Goal: Find specific page/section: Find specific page/section

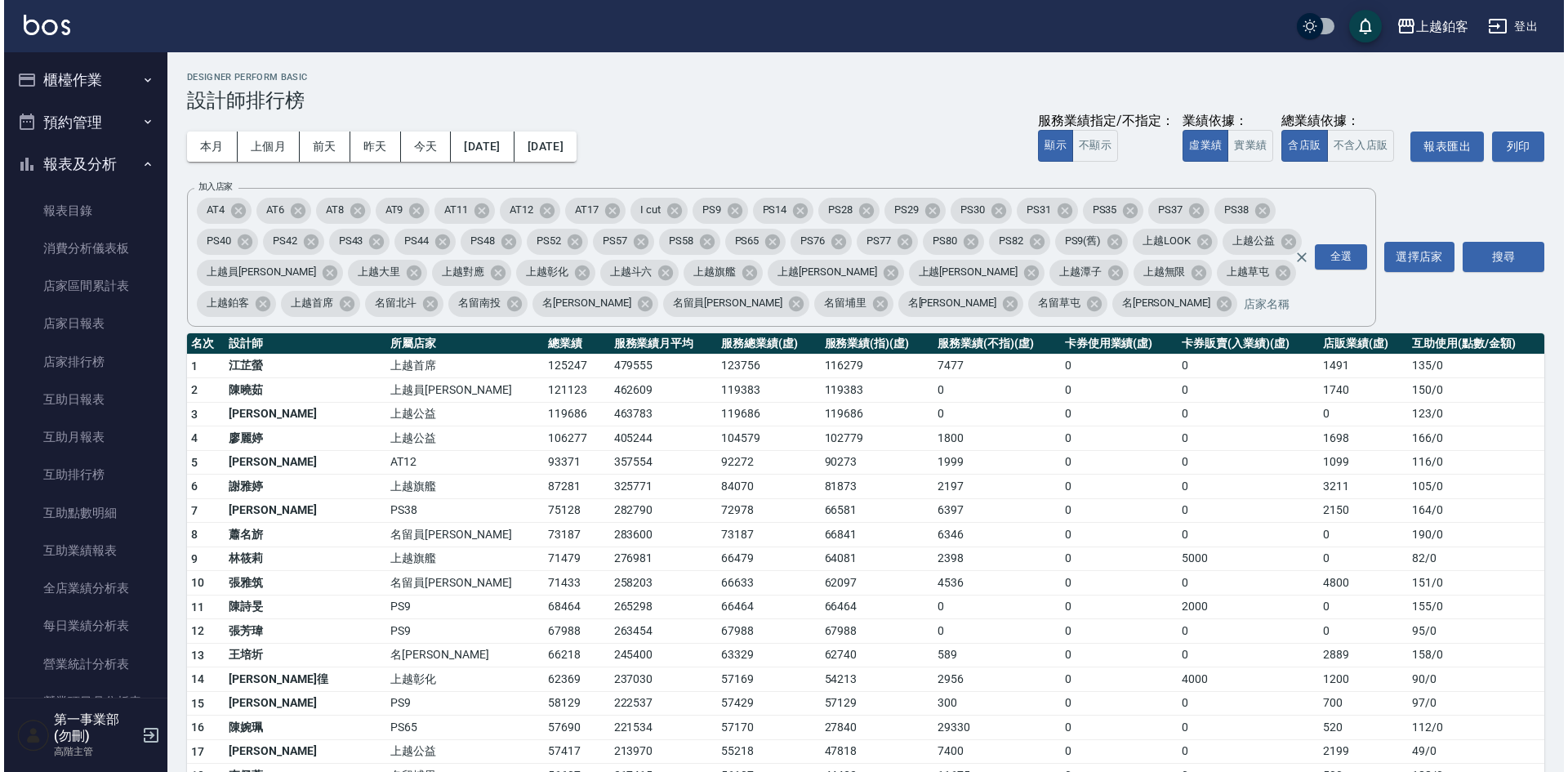
scroll to position [490, 0]
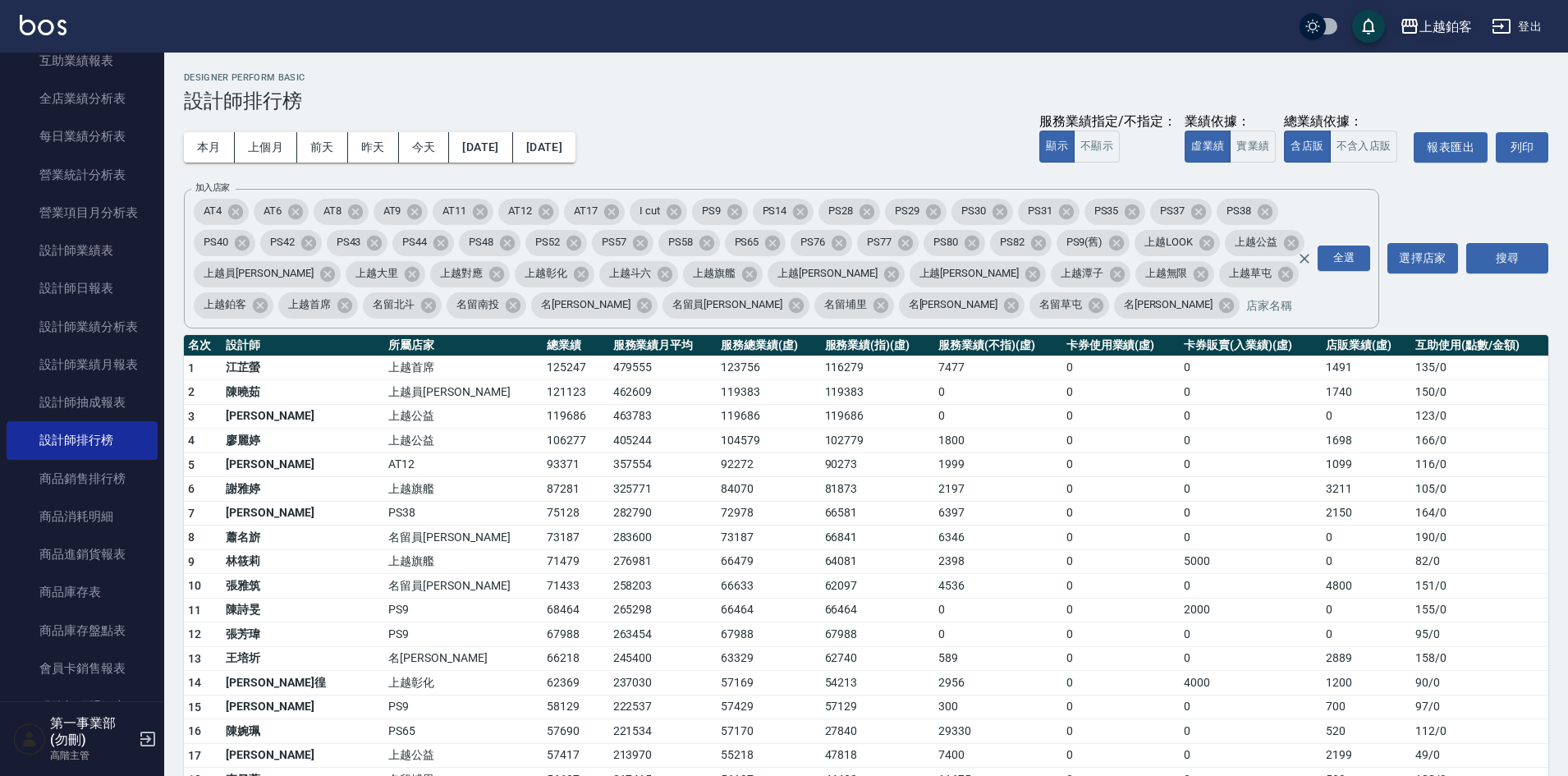
click at [1432, 35] on div "上越鉑客" at bounding box center [1445, 26] width 52 height 20
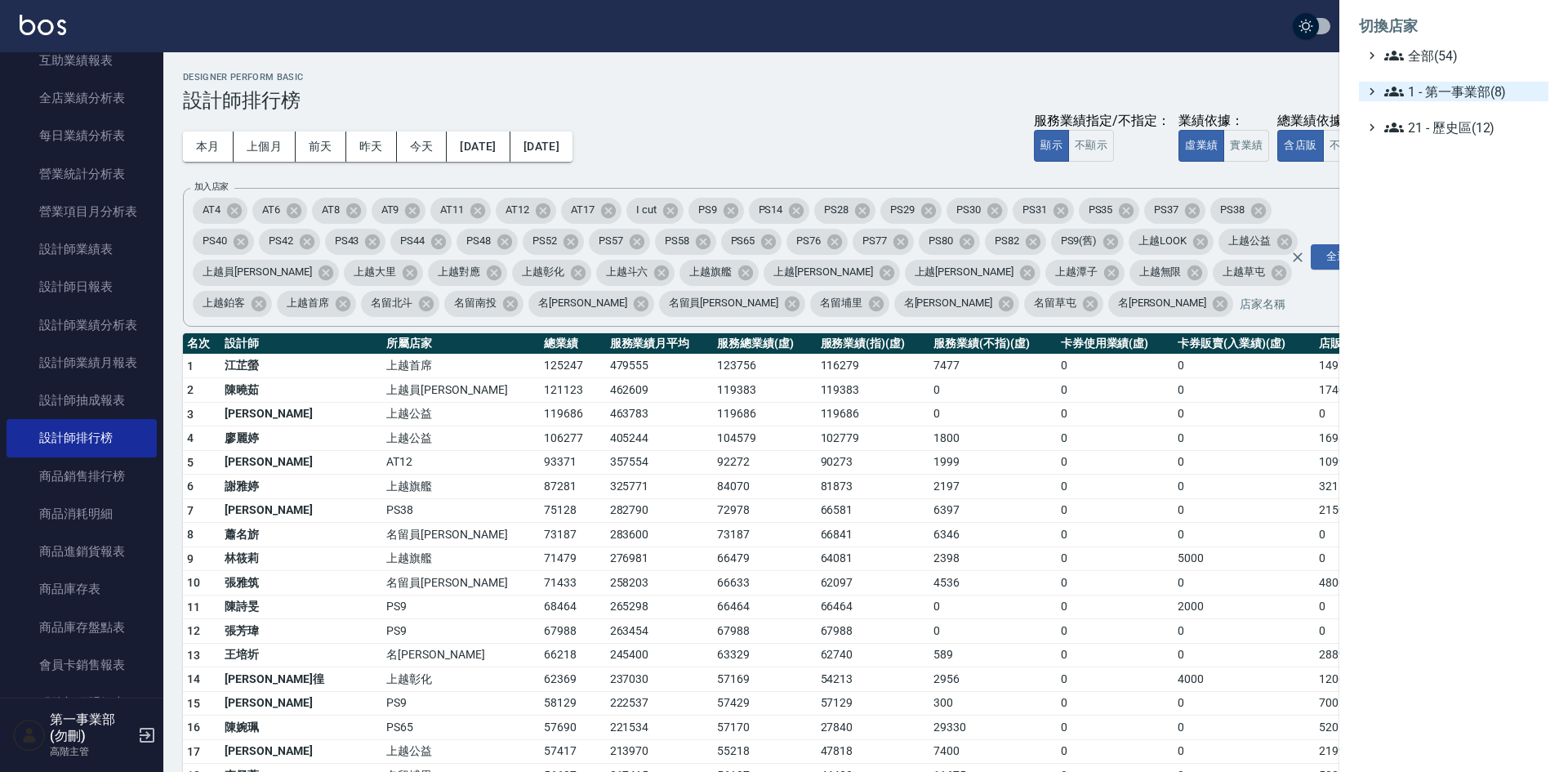
click at [1449, 97] on span "1 - 第一事業部(8)" at bounding box center [1462, 91] width 157 height 19
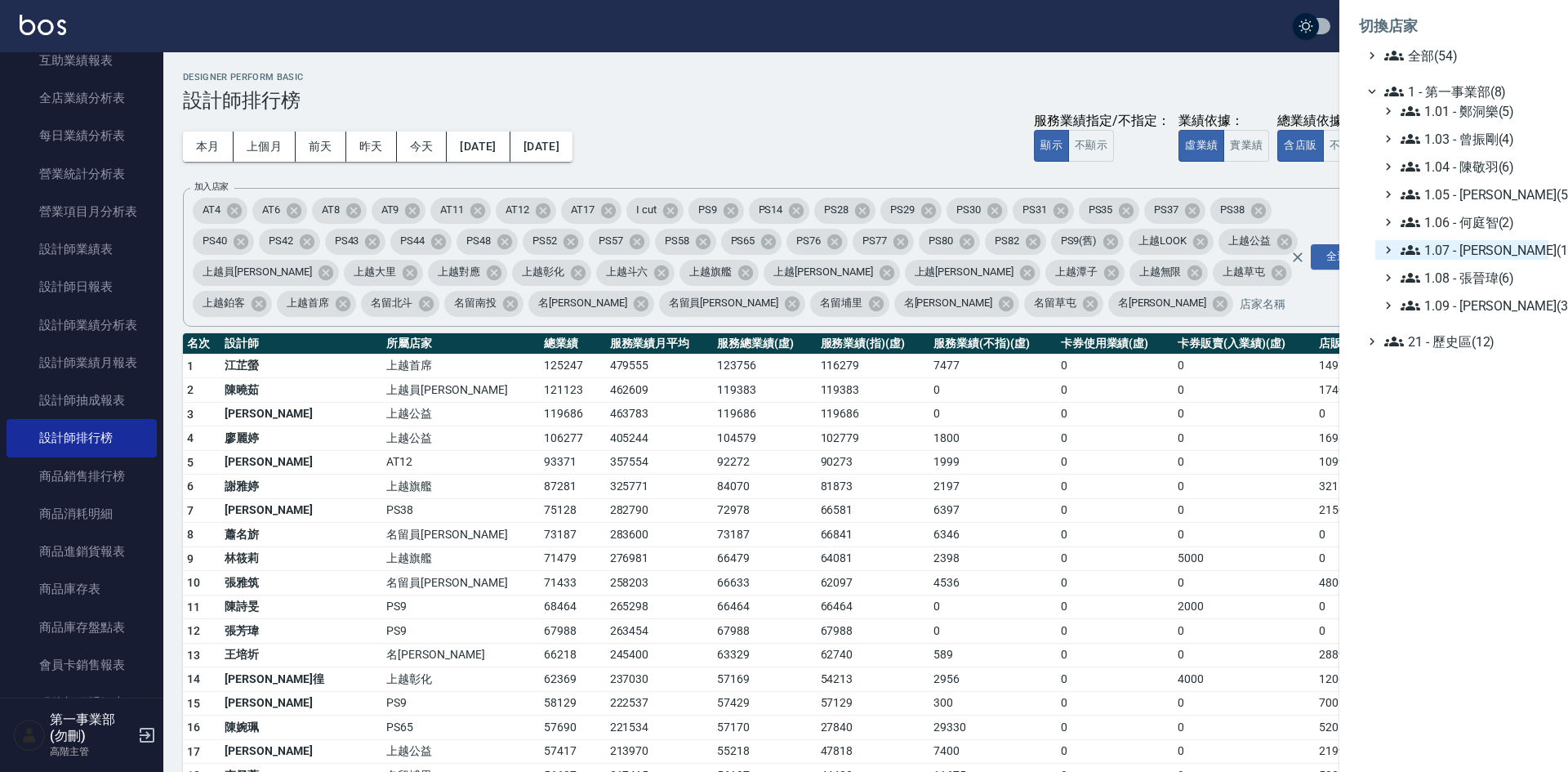
click at [1495, 254] on span "1.07 - [PERSON_NAME](11)" at bounding box center [1471, 250] width 141 height 19
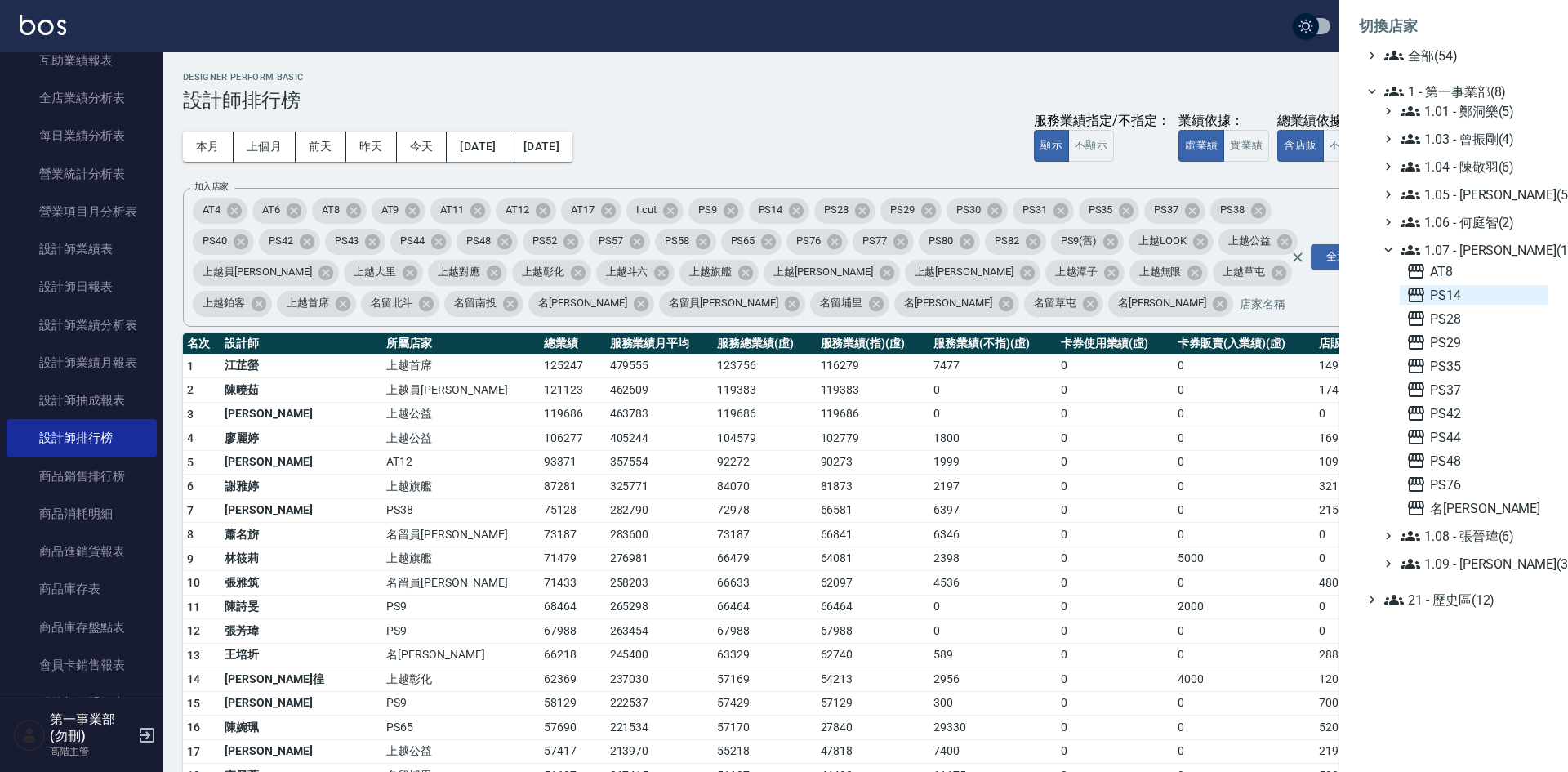
click at [1476, 299] on span "PS14" at bounding box center [1474, 295] width 136 height 19
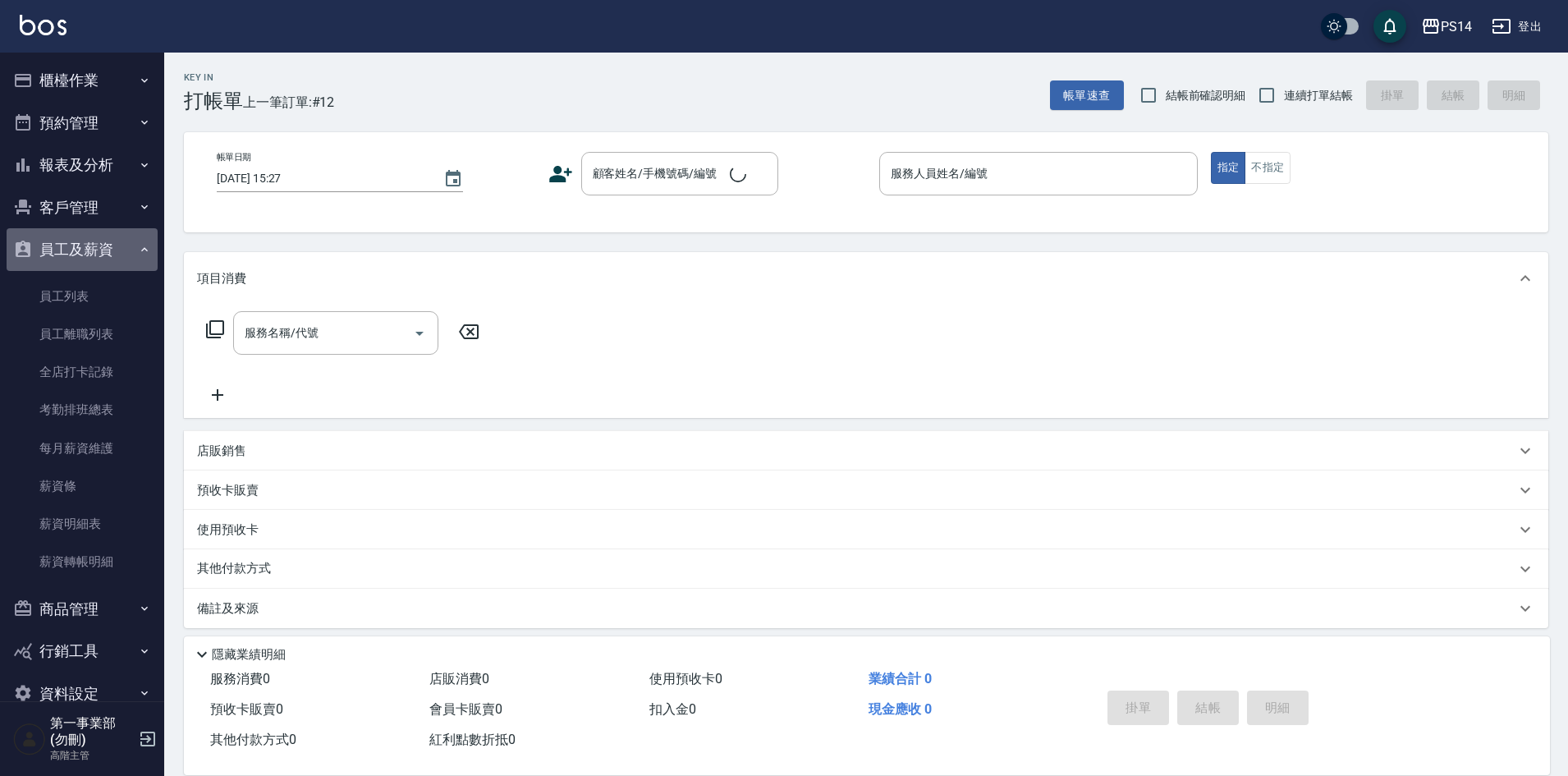
click at [86, 250] on button "員工及薪資" at bounding box center [82, 249] width 151 height 43
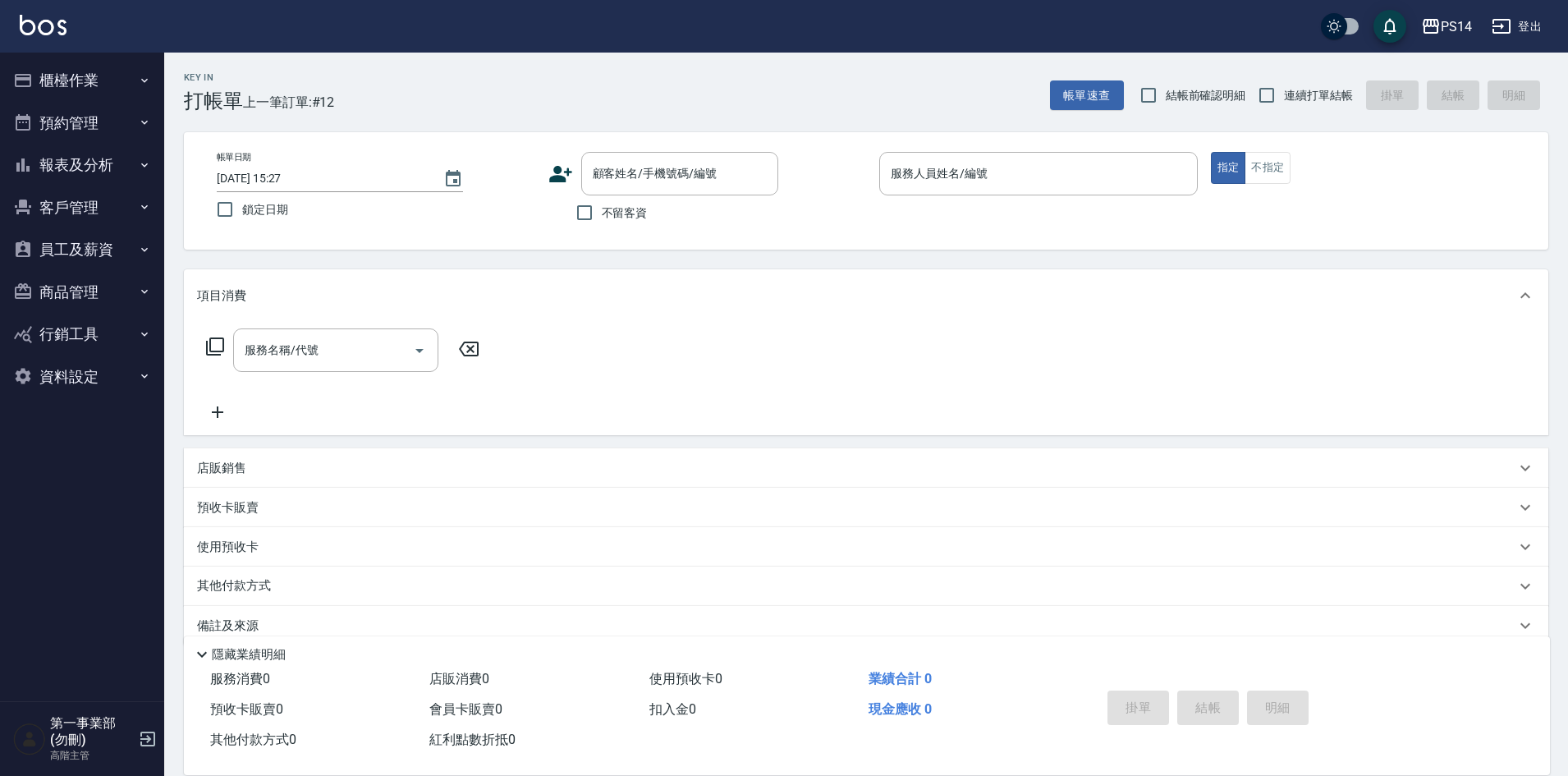
click at [86, 250] on button "員工及薪資" at bounding box center [82, 249] width 151 height 43
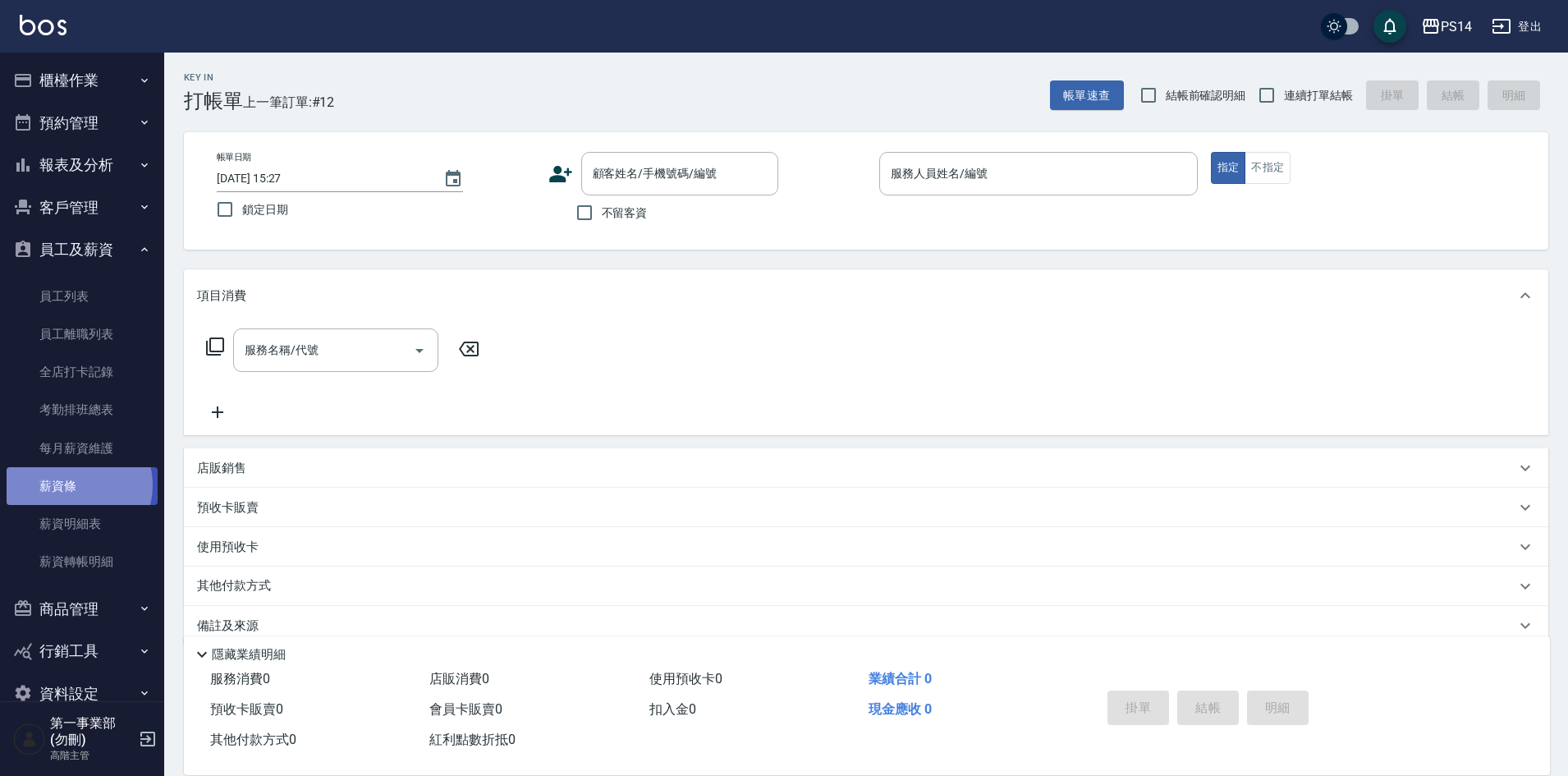
click at [71, 486] on link "薪資條" at bounding box center [82, 486] width 151 height 38
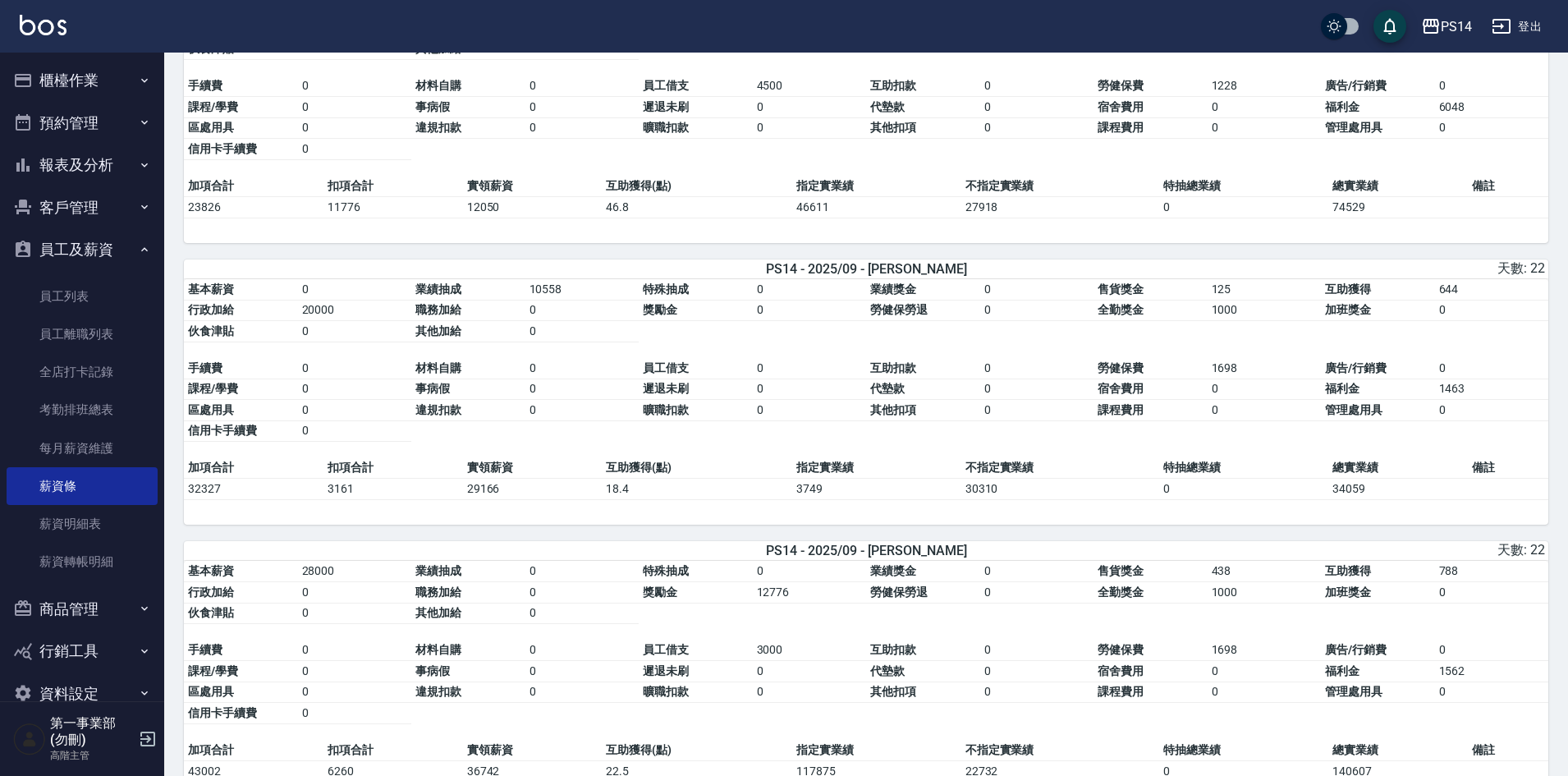
scroll to position [1067, 0]
